Goal: Task Accomplishment & Management: Use online tool/utility

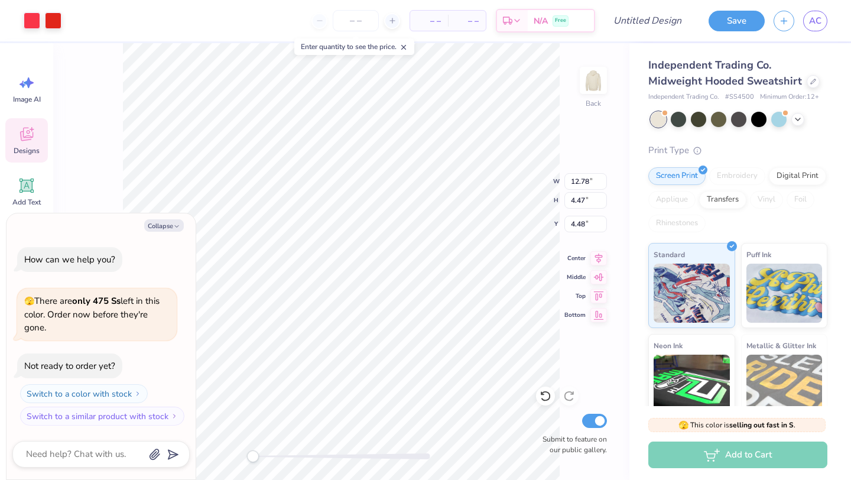
type textarea "x"
type input "12.50"
type input "4.31"
type input "4.51"
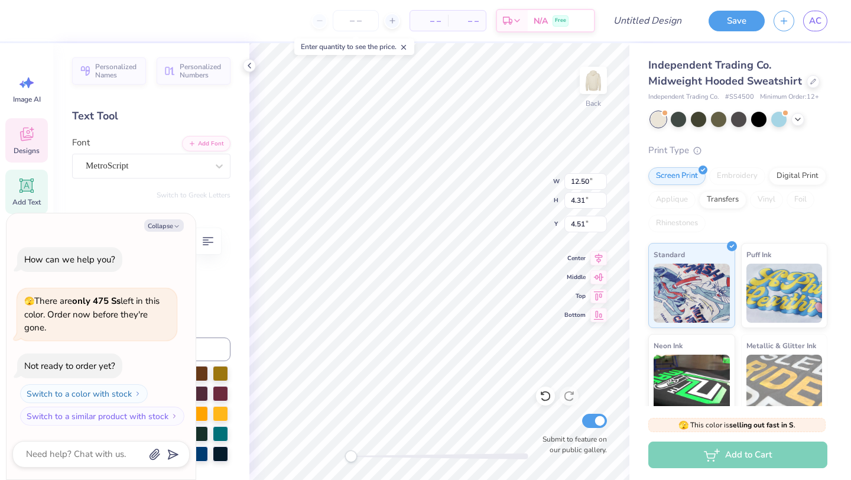
type textarea "x"
type textarea "Chi"
type textarea "x"
type textarea "Si Chi"
type textarea "x"
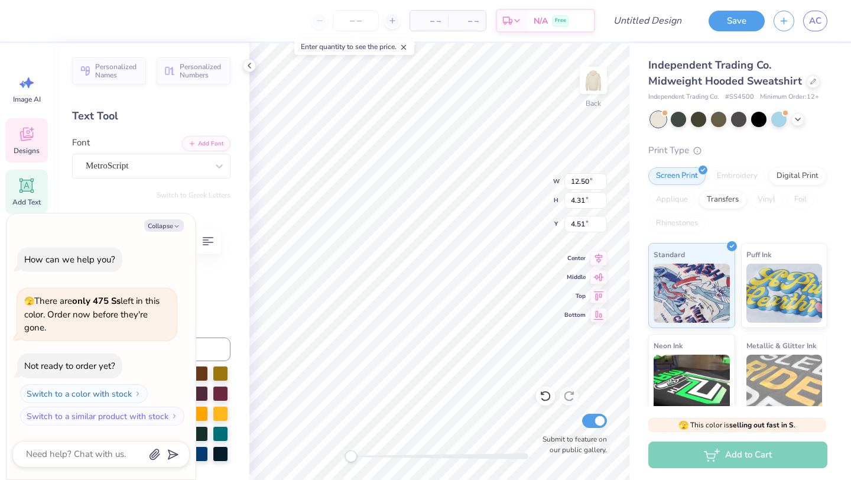
type textarea "Sio Chi"
type textarea "x"
type textarea "[PERSON_NAME]"
type textarea "x"
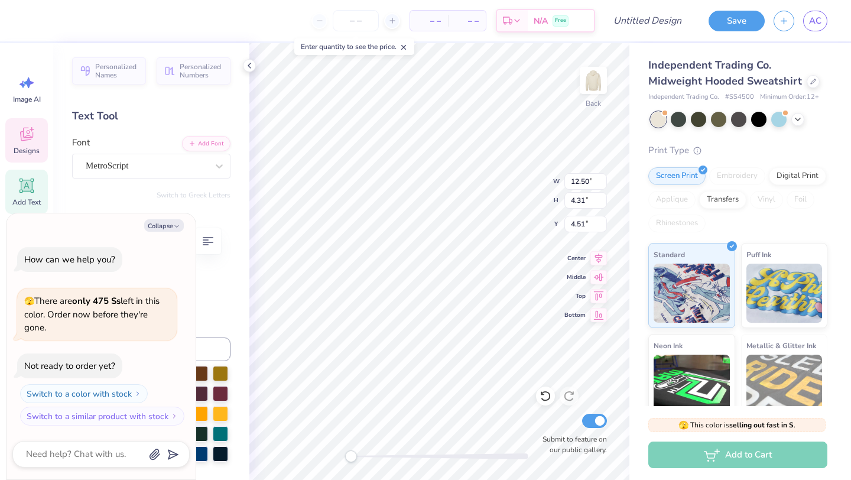
type textarea "Sion"
type textarea "x"
type textarea "[PERSON_NAME]"
type textarea "x"
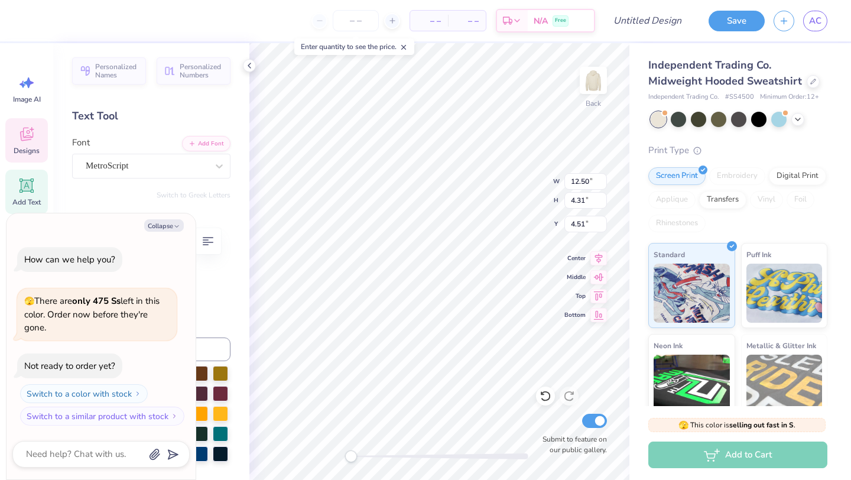
type textarea "Sion St"
type textarea "x"
type textarea "[PERSON_NAME]"
type textarea "x"
type textarea "[PERSON_NAME]"
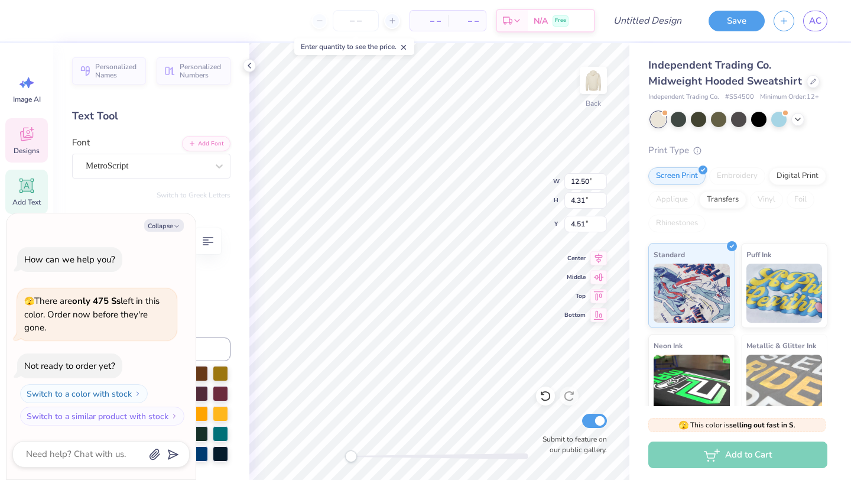
type textarea "x"
type textarea "[PERSON_NAME]"
click at [170, 225] on button "Collapse" at bounding box center [164, 225] width 40 height 12
type textarea "x"
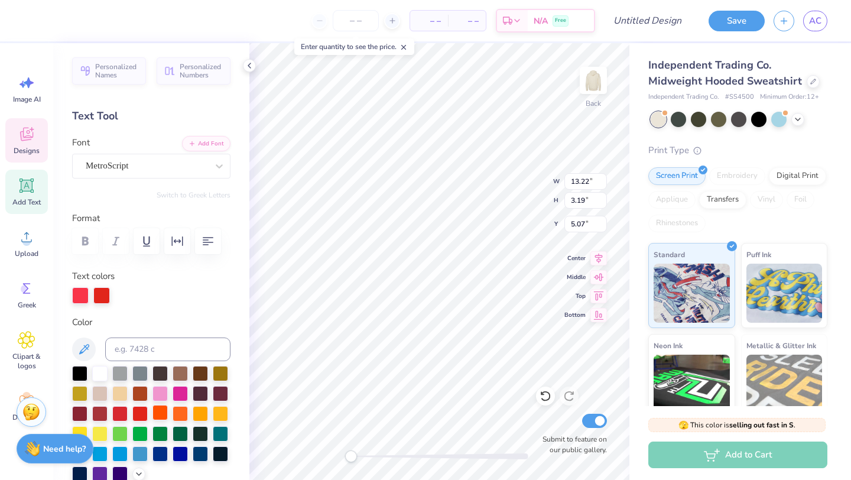
scroll to position [42, 0]
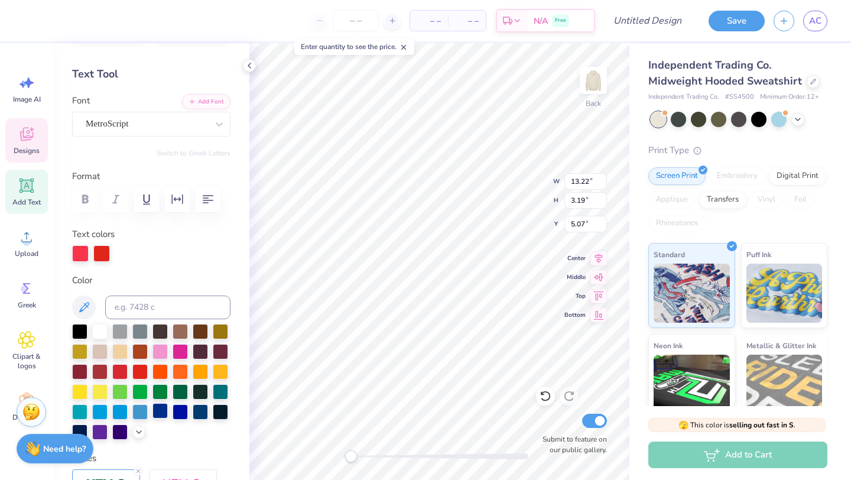
click at [155, 414] on div at bounding box center [159, 410] width 15 height 15
click at [105, 330] on div at bounding box center [99, 330] width 15 height 15
click at [102, 263] on div "Personalized Names Personalized Numbers Text Tool Add Font Font MetroScript Swi…" at bounding box center [151, 261] width 196 height 437
click at [102, 256] on div at bounding box center [101, 252] width 17 height 17
click at [95, 328] on div at bounding box center [99, 330] width 15 height 15
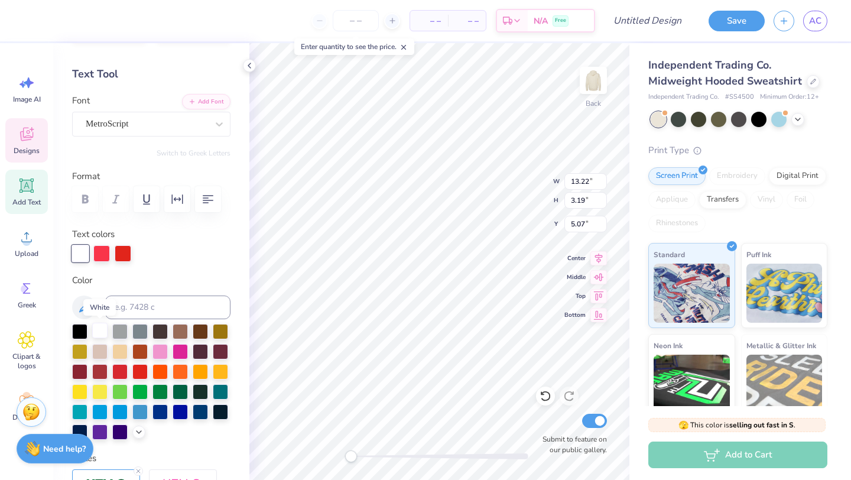
click at [99, 332] on div at bounding box center [99, 330] width 15 height 15
click at [98, 261] on div "Personalized Names Personalized Numbers Text Tool Add Font Font MetroScript Swi…" at bounding box center [151, 261] width 196 height 437
click at [97, 255] on div at bounding box center [101, 252] width 17 height 17
click at [95, 320] on div "Color" at bounding box center [151, 356] width 158 height 167
drag, startPoint x: 96, startPoint y: 327, endPoint x: 99, endPoint y: 312, distance: 14.6
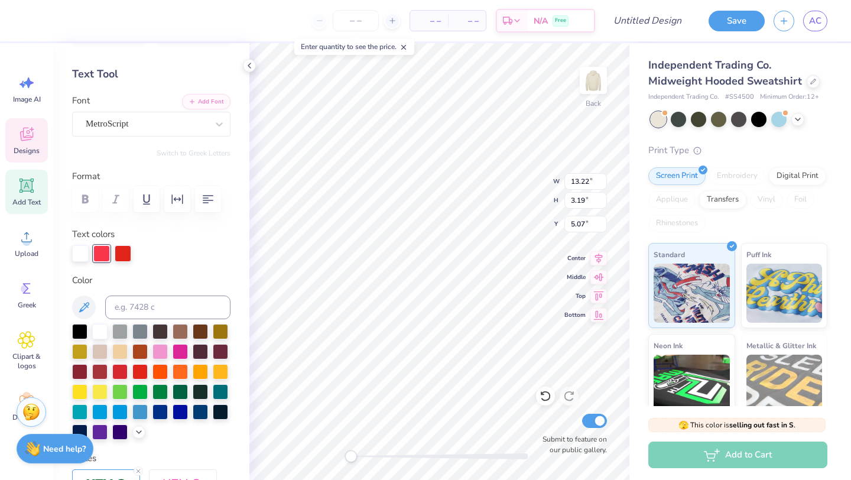
click at [96, 327] on div at bounding box center [99, 331] width 15 height 15
click at [122, 250] on div at bounding box center [123, 252] width 17 height 17
click at [103, 334] on div at bounding box center [99, 330] width 15 height 15
click at [105, 250] on div at bounding box center [101, 252] width 17 height 17
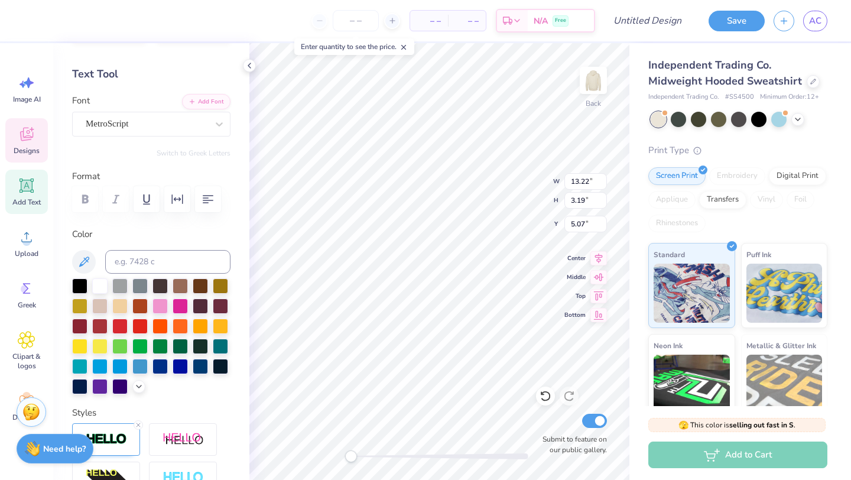
type input "5.21"
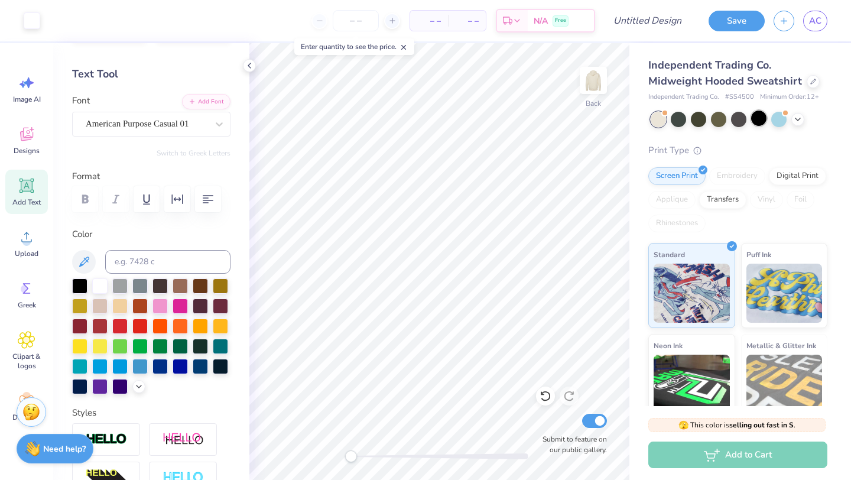
click at [755, 119] on div at bounding box center [758, 117] width 15 height 15
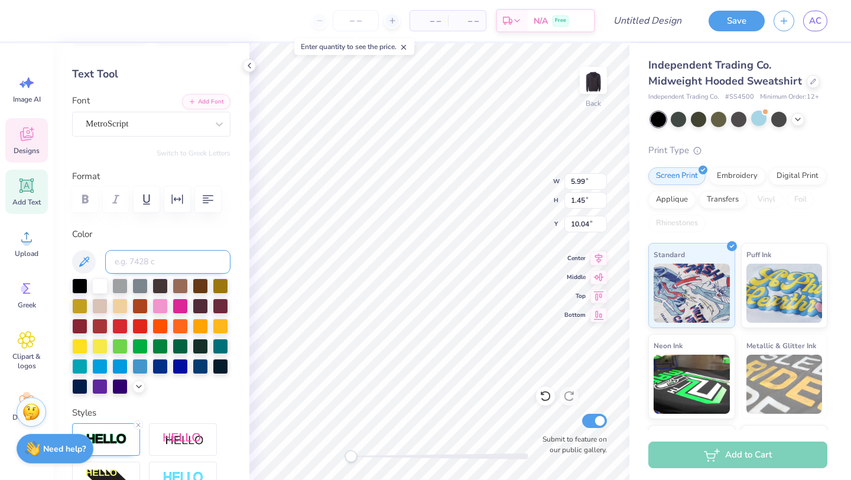
click at [184, 256] on input at bounding box center [167, 262] width 125 height 24
type input "1912"
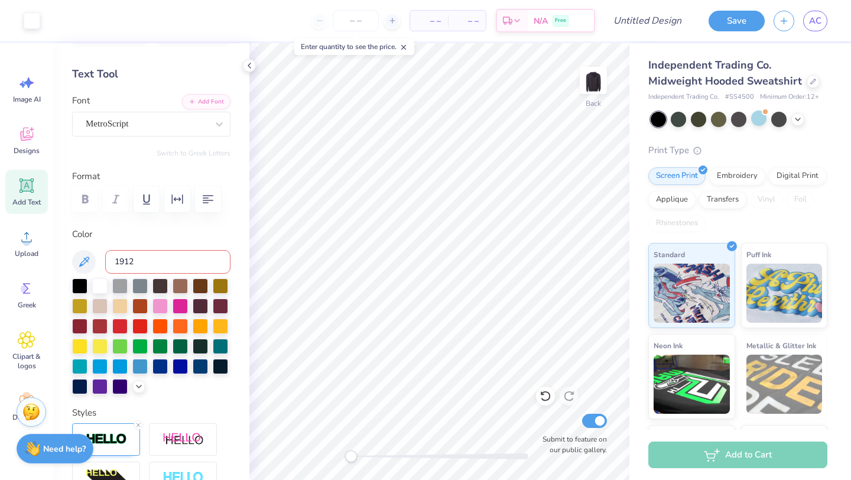
drag, startPoint x: 176, startPoint y: 254, endPoint x: 97, endPoint y: 254, distance: 78.6
click at [97, 254] on div "1912" at bounding box center [151, 262] width 158 height 24
type textarea "S"
type textarea "1912"
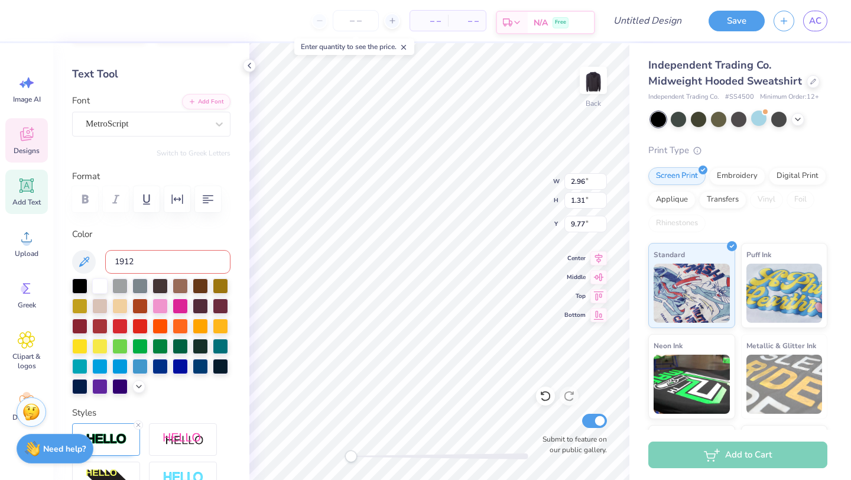
type textarea "1"
type textarea "Notre Dame de Sion"
click at [572, 428] on div "Submit to feature on our public gallery." at bounding box center [571, 433] width 71 height 44
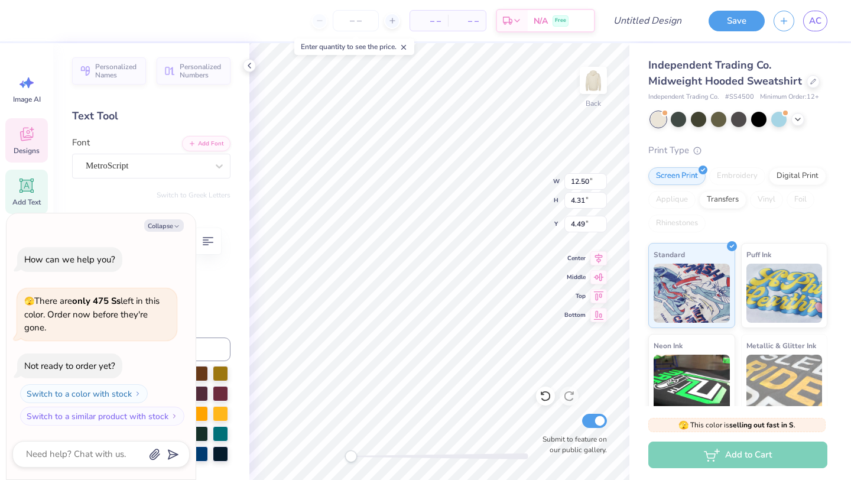
scroll to position [0, 1]
type textarea "x"
type textarea "Si"
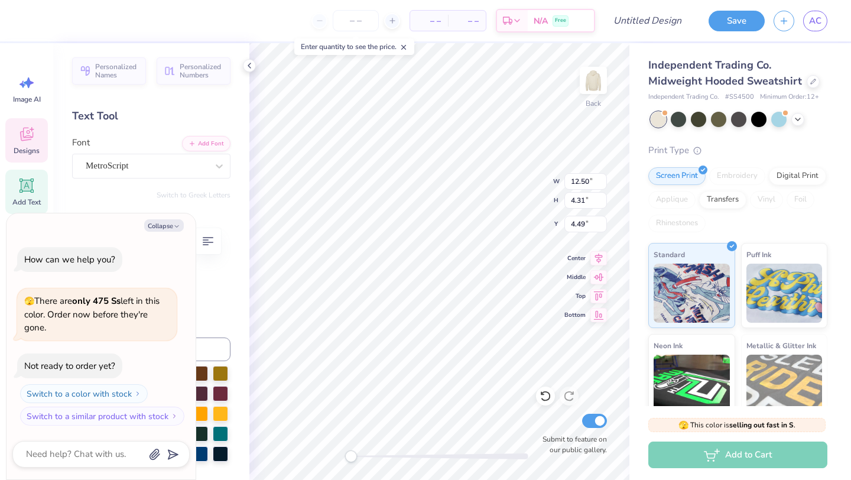
type textarea "x"
type textarea "Sio"
type textarea "x"
type textarea "Sion"
type textarea "x"
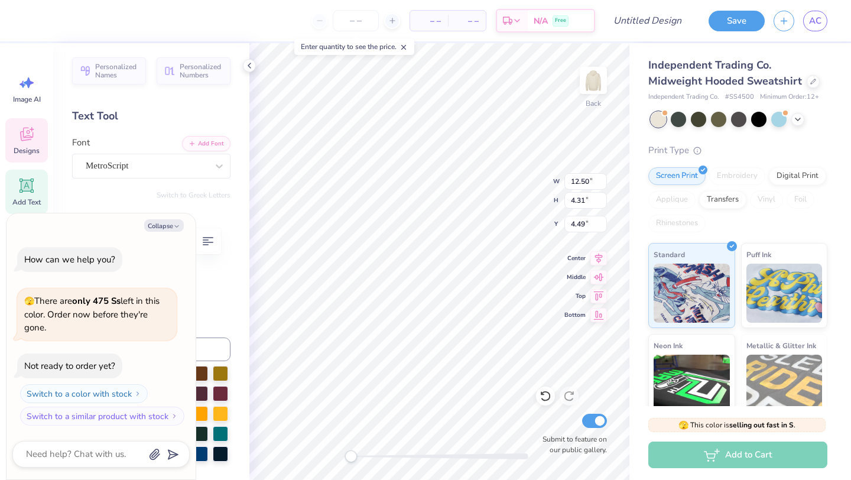
type textarea "Sion"
type textarea "x"
type textarea "[PERSON_NAME]"
type textarea "x"
type textarea "Sion St"
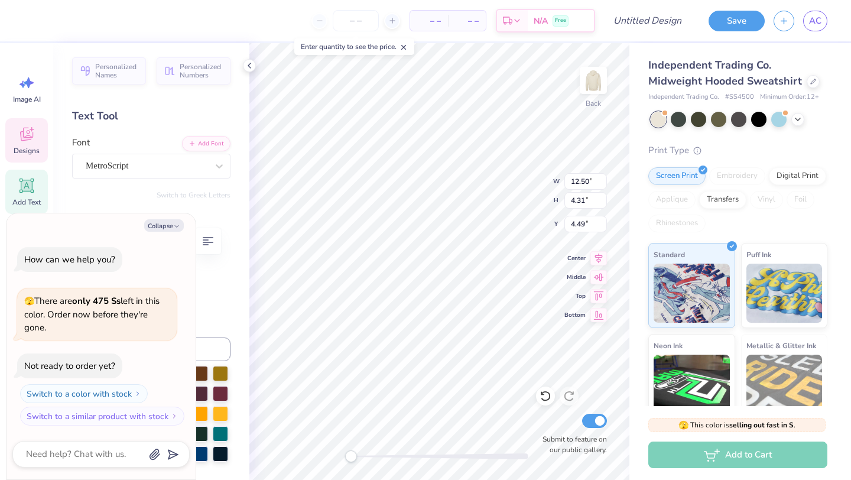
type textarea "x"
type textarea "[PERSON_NAME]"
type textarea "x"
type textarea "[PERSON_NAME]"
type textarea "x"
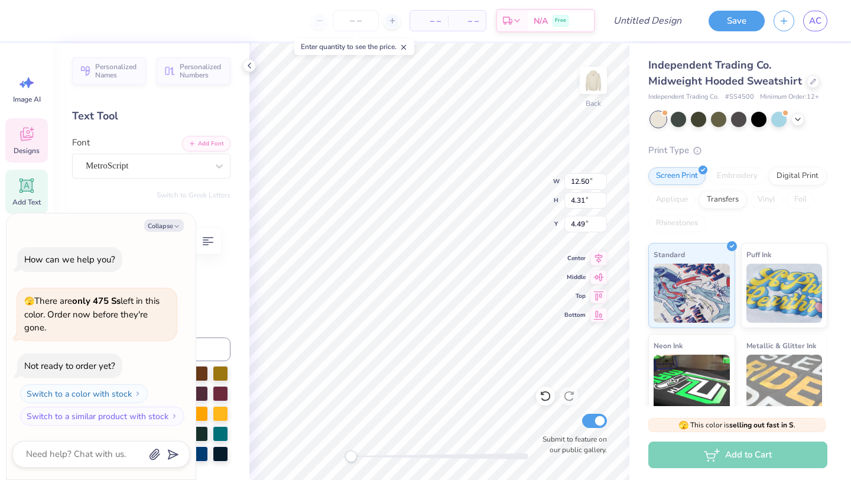
type textarea "[PERSON_NAME]"
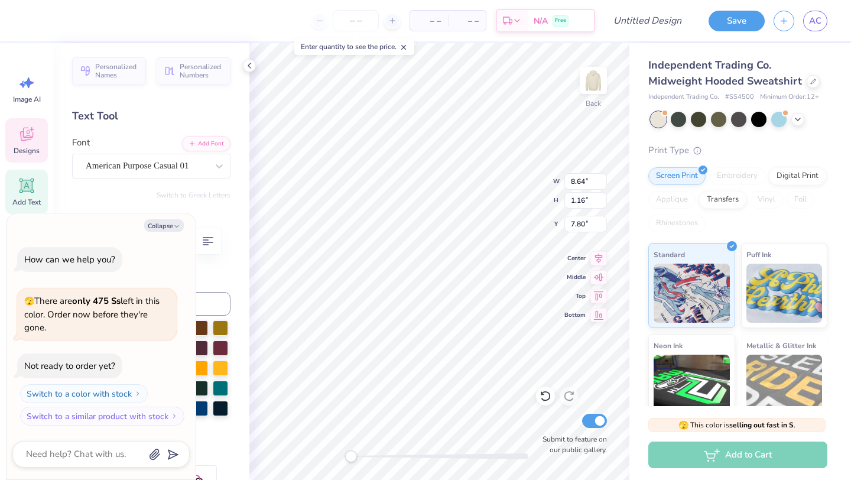
type textarea "x"
type input "7.82"
type textarea "x"
type textarea "has my ="
type textarea "x"
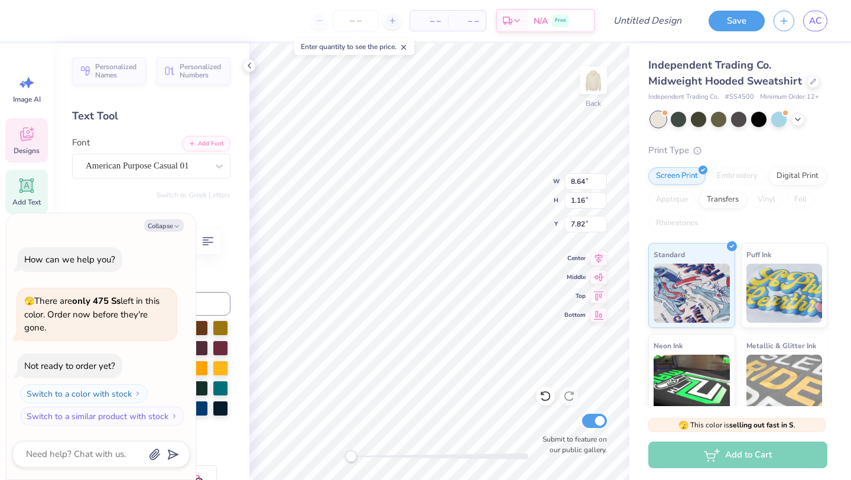
type textarea "has my"
type textarea "x"
type textarea "has my"
type textarea "x"
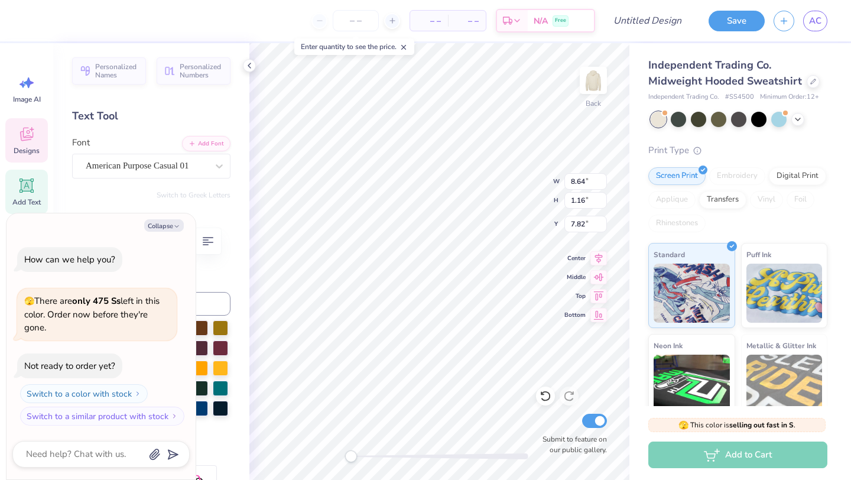
type textarea "has m"
type textarea "x"
type textarea "has"
type textarea "x"
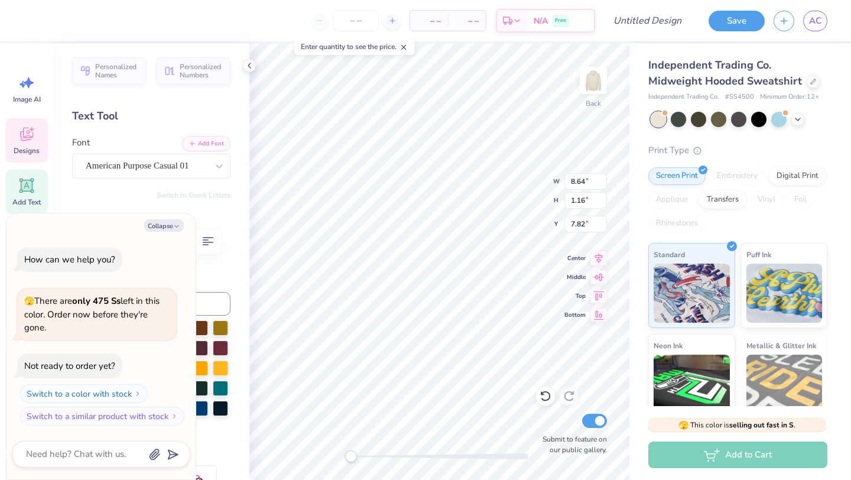
type textarea "has"
type textarea "x"
type textarea "ha"
type textarea "x"
type textarea "h"
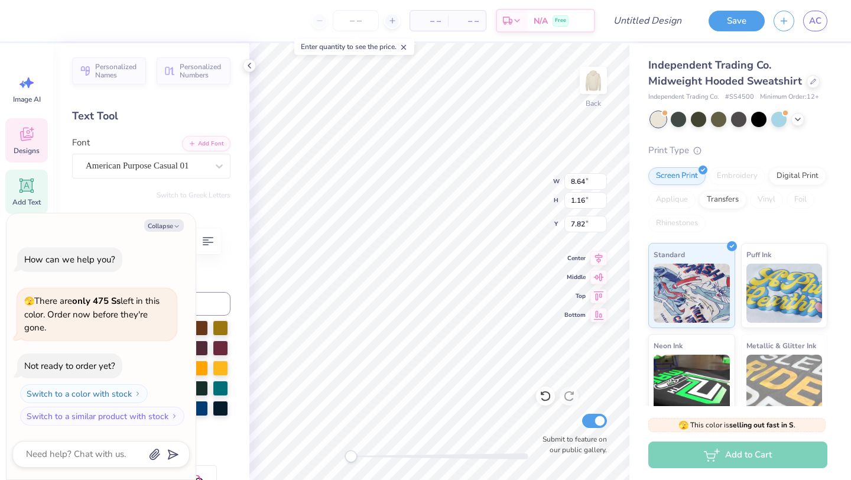
type textarea "x"
type textarea "N"
type textarea "x"
type textarea "NO"
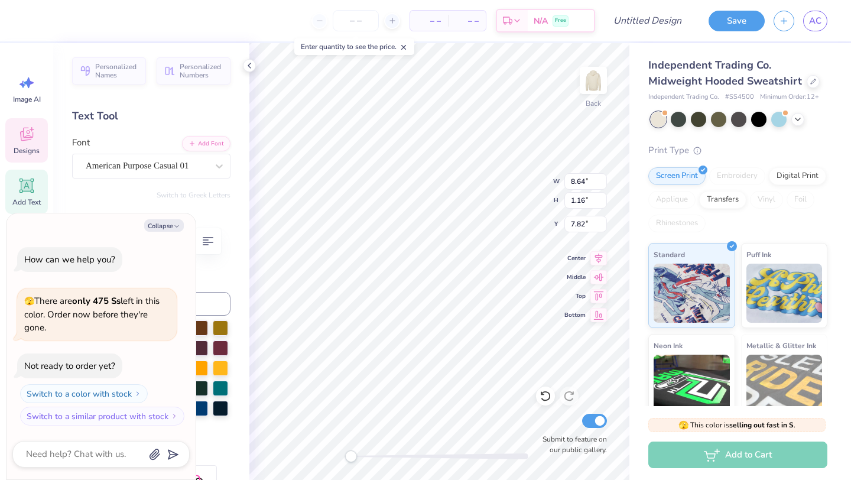
type textarea "x"
type textarea "NOT"
type textarea "x"
type textarea "NOTR"
type textarea "x"
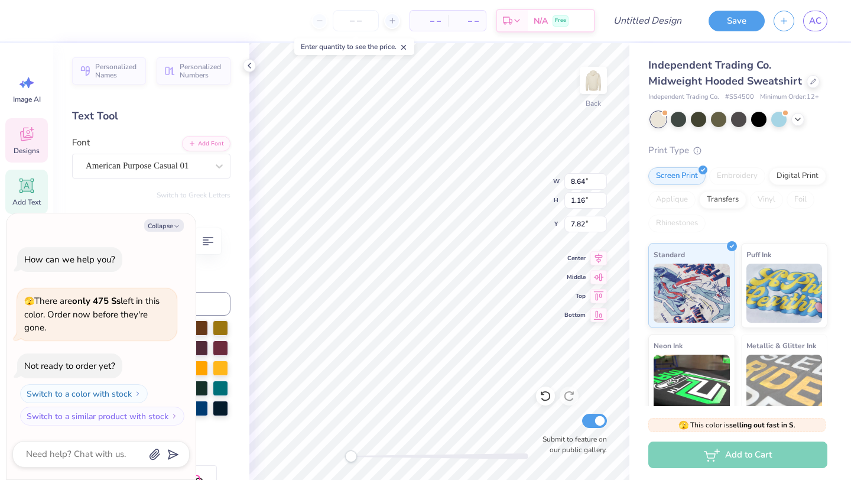
type textarea "NOTRE"
type textarea "x"
type textarea "NOTRE"
type textarea "x"
type textarea "NOTRE D"
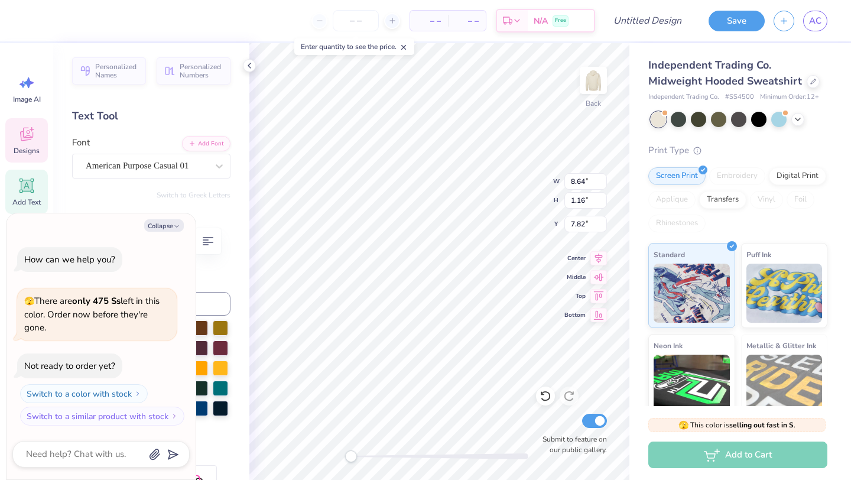
type textarea "x"
type textarea "NOTRE DAM"
type textarea "x"
type textarea "NOTRE DAME"
type textarea "x"
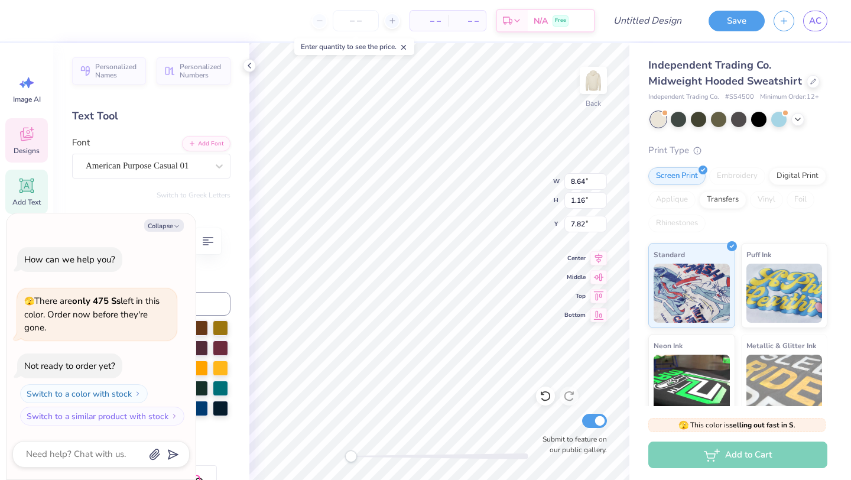
type textarea "NOTRE DAME"
type textarea "x"
type textarea "NOTRE DAME E"
type textarea "x"
type textarea "NOTRE DAME"
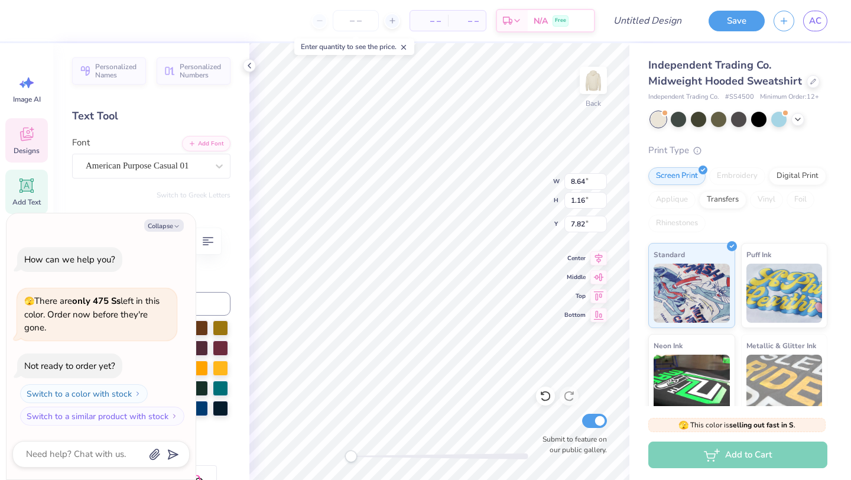
type textarea "x"
type textarea "NOTRE DAME D"
type textarea "x"
type textarea "NOTRE DAME DE"
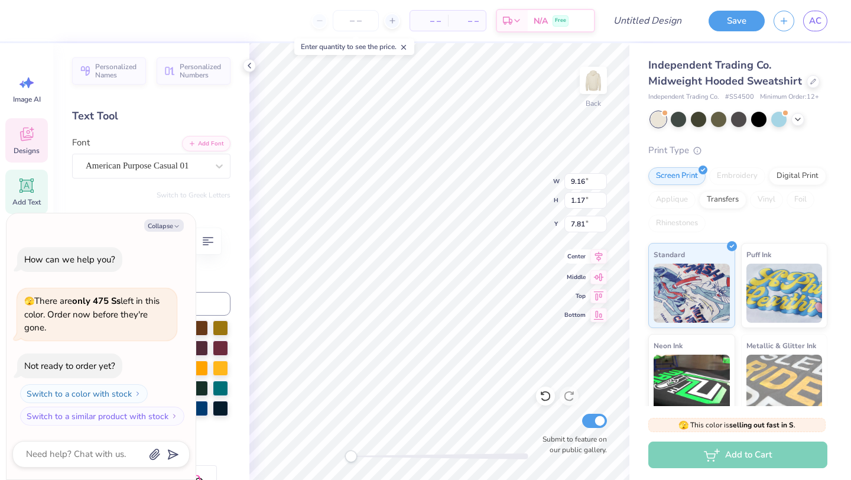
click at [586, 254] on div "Center" at bounding box center [585, 256] width 43 height 14
type textarea "x"
type input "8.40"
click at [154, 229] on button "Collapse" at bounding box center [164, 225] width 40 height 12
type textarea "x"
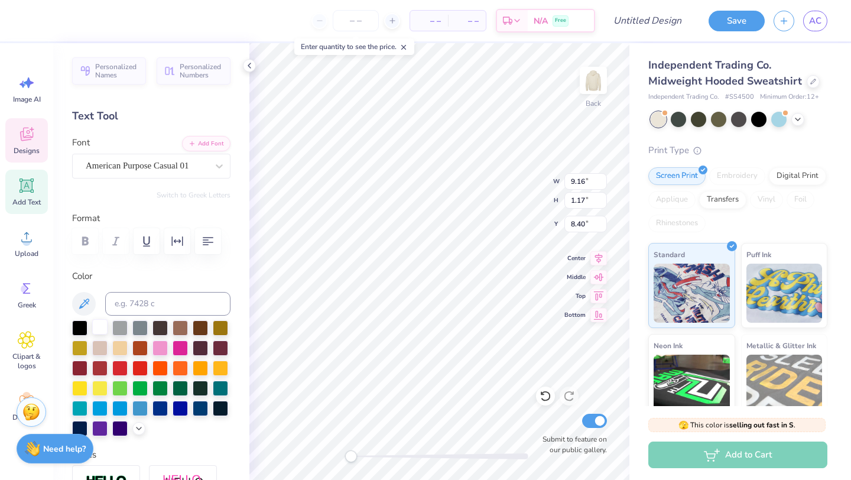
click at [104, 324] on div at bounding box center [99, 326] width 15 height 15
